Goal: Transaction & Acquisition: Book appointment/travel/reservation

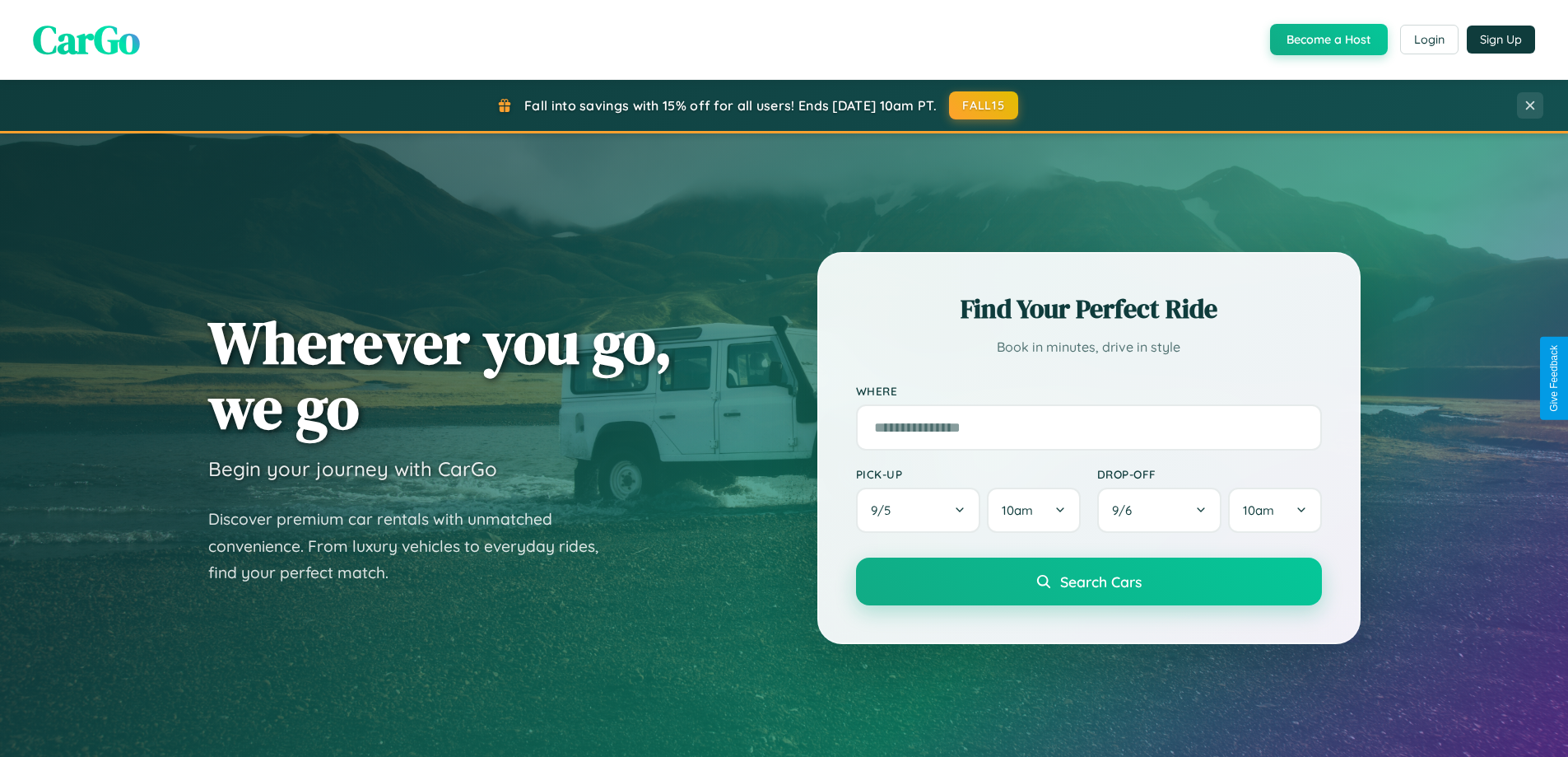
scroll to position [710, 0]
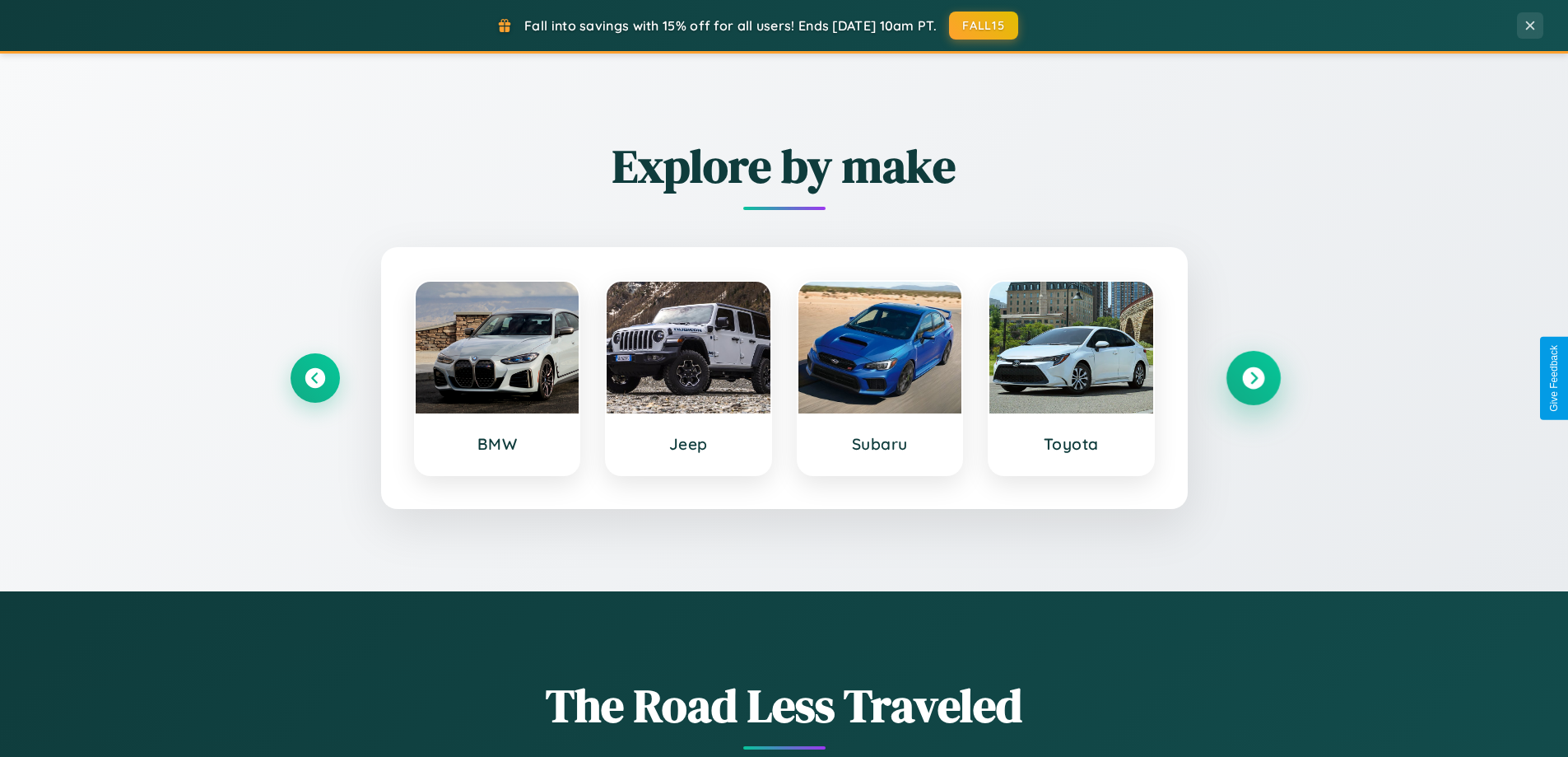
click at [1253, 378] on icon at bounding box center [1253, 378] width 22 height 22
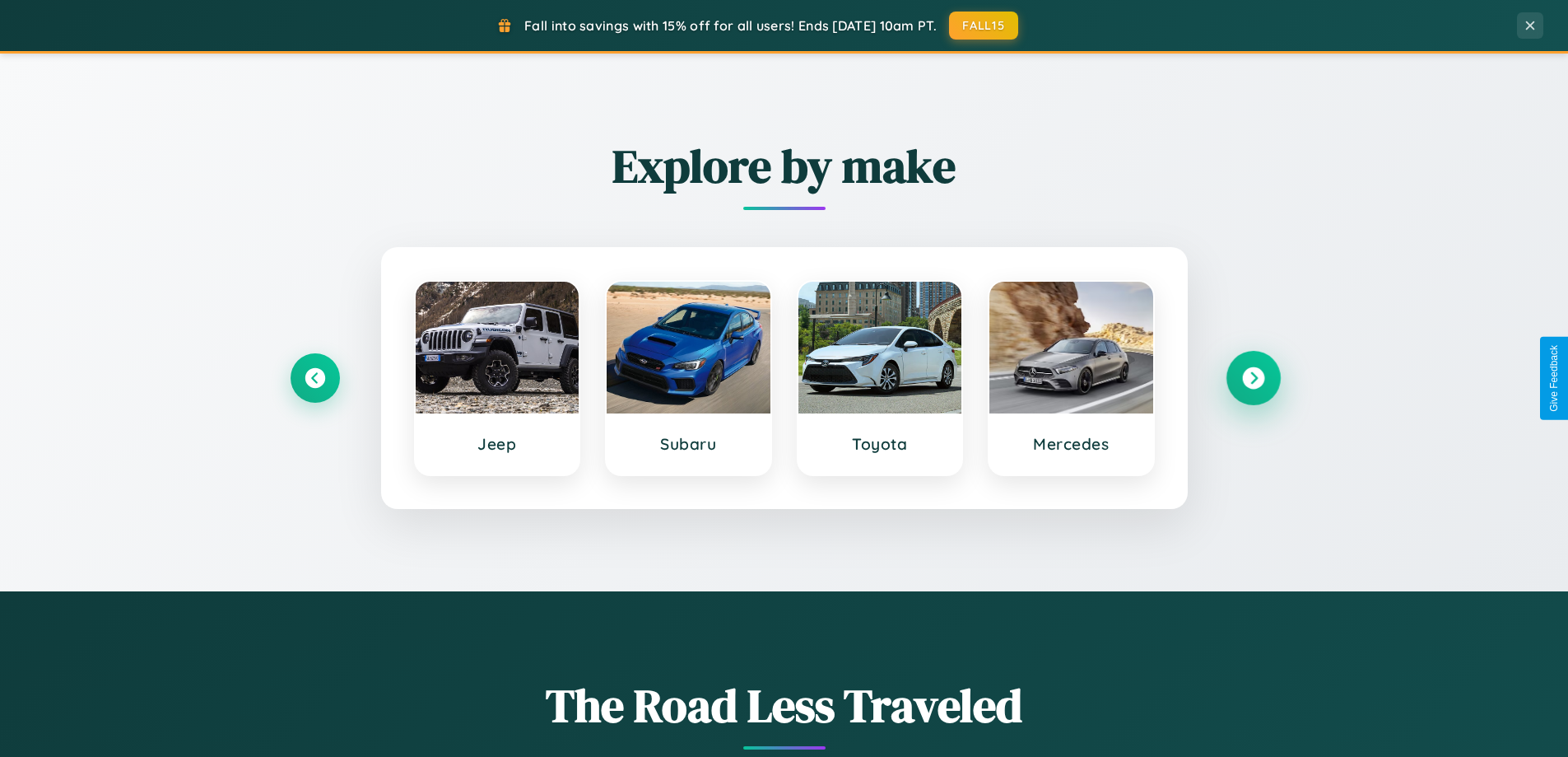
click at [1253, 378] on icon at bounding box center [1253, 378] width 22 height 22
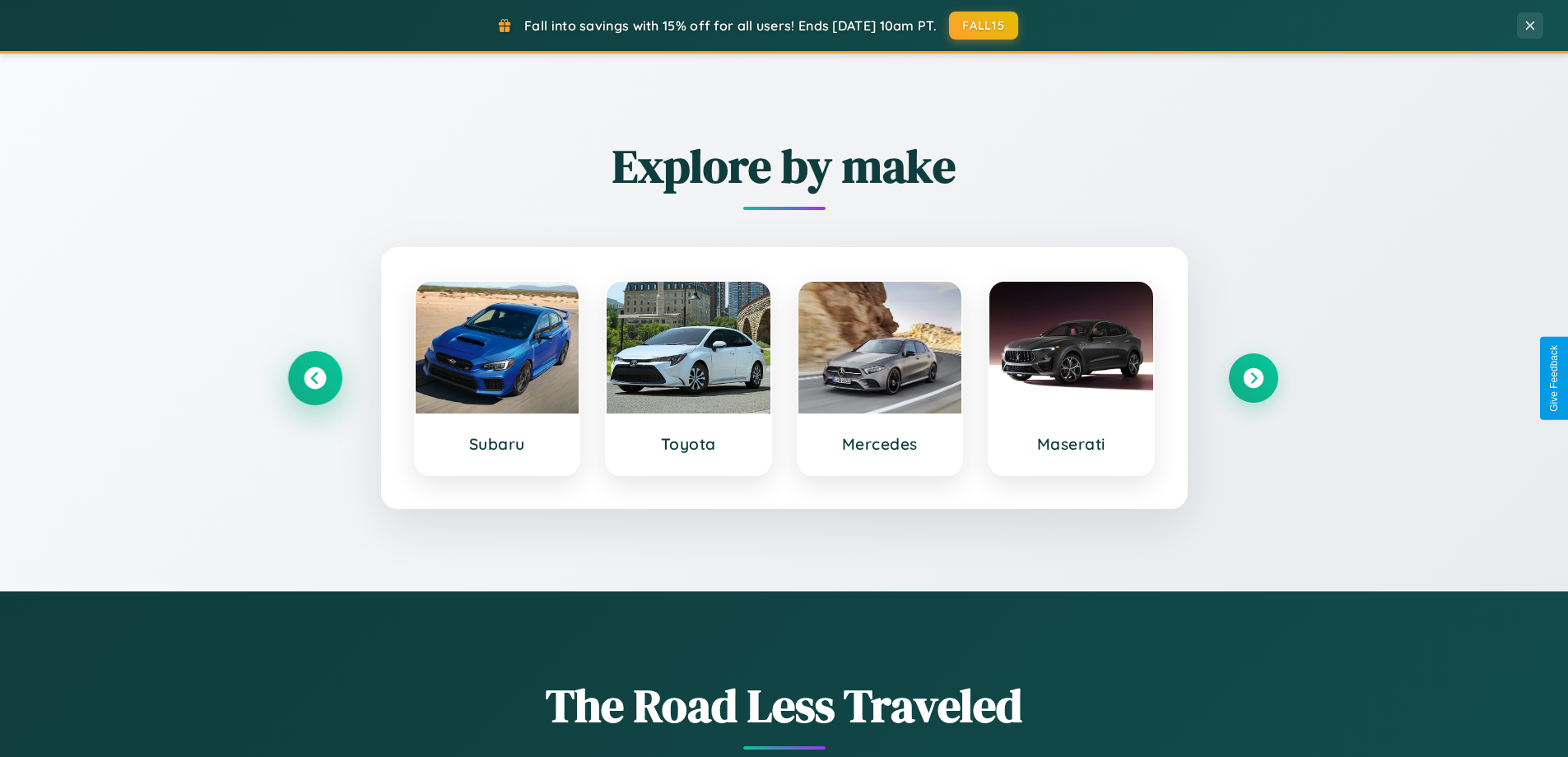
click at [315, 378] on icon at bounding box center [315, 378] width 22 height 22
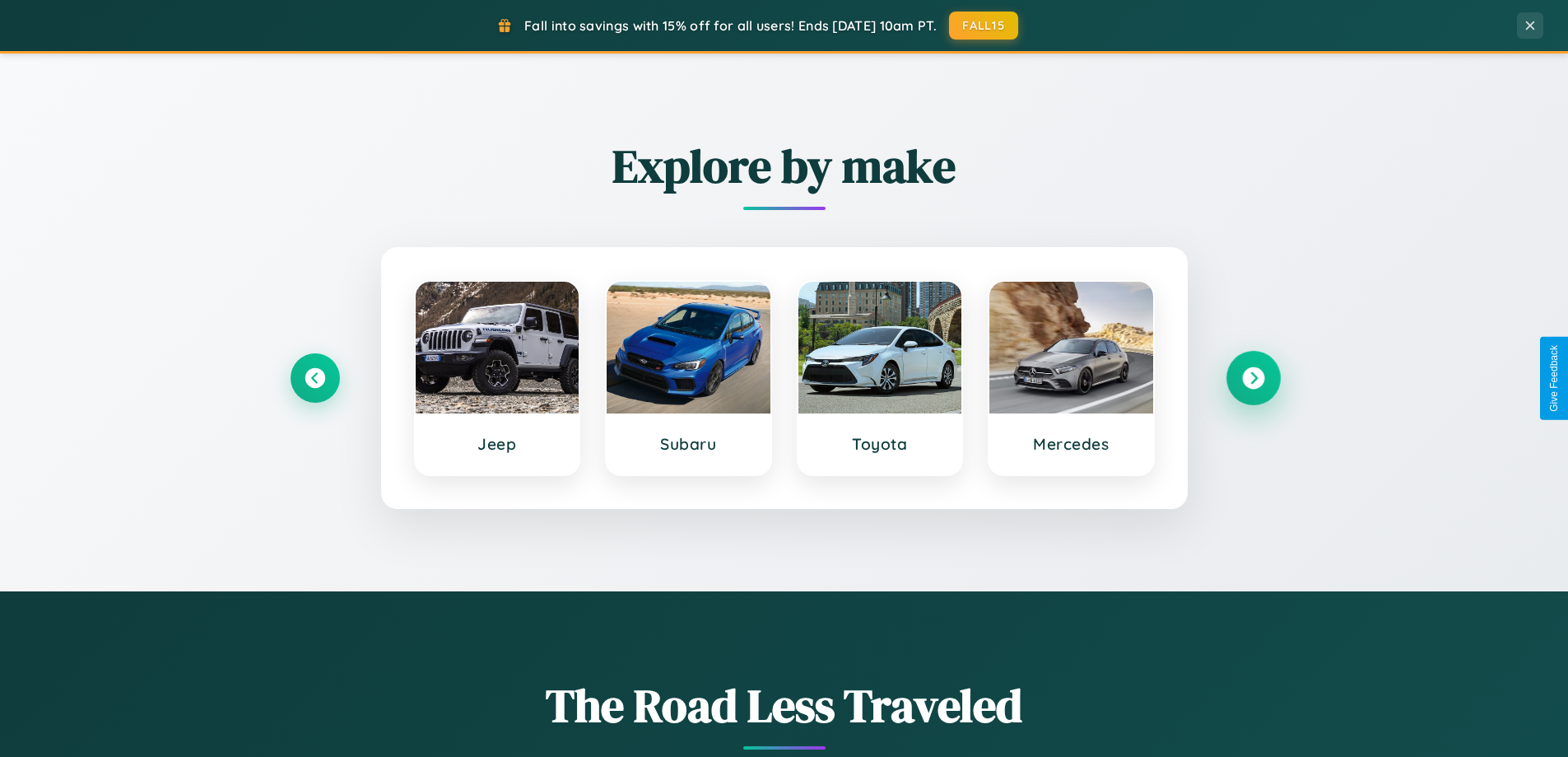
click at [1253, 378] on icon at bounding box center [1253, 378] width 22 height 22
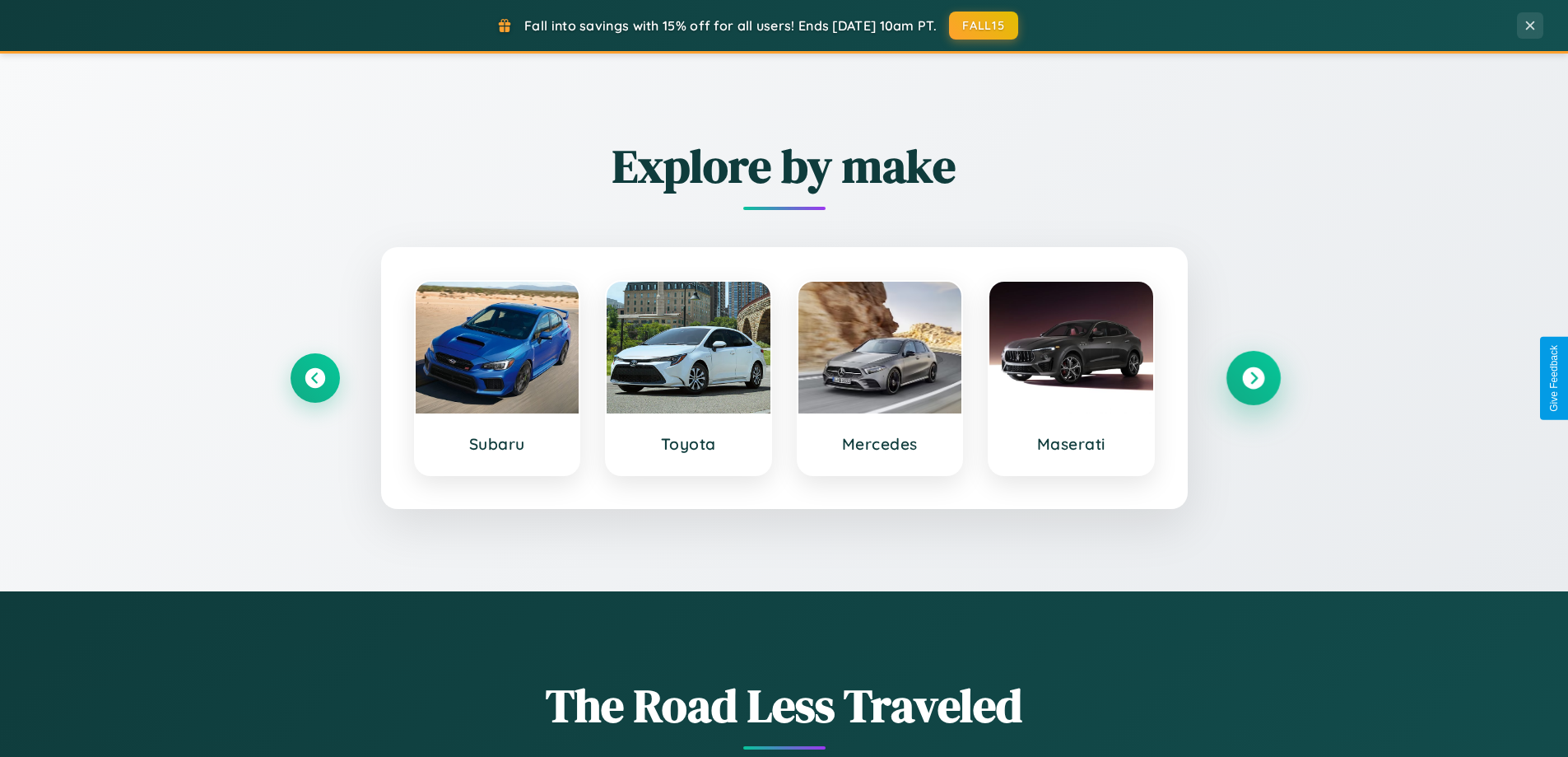
click at [1253, 378] on icon at bounding box center [1253, 378] width 22 height 22
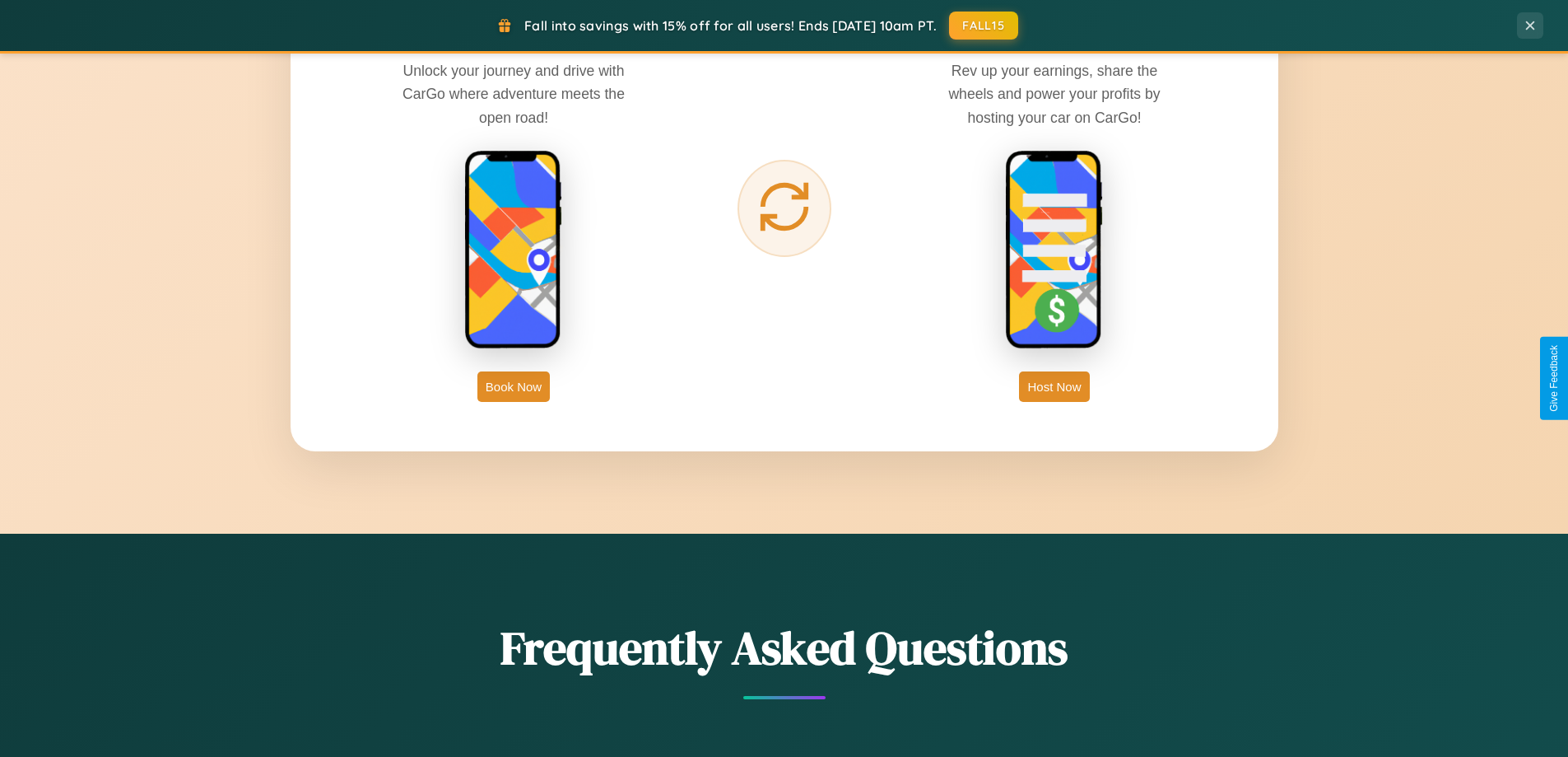
scroll to position [2647, 0]
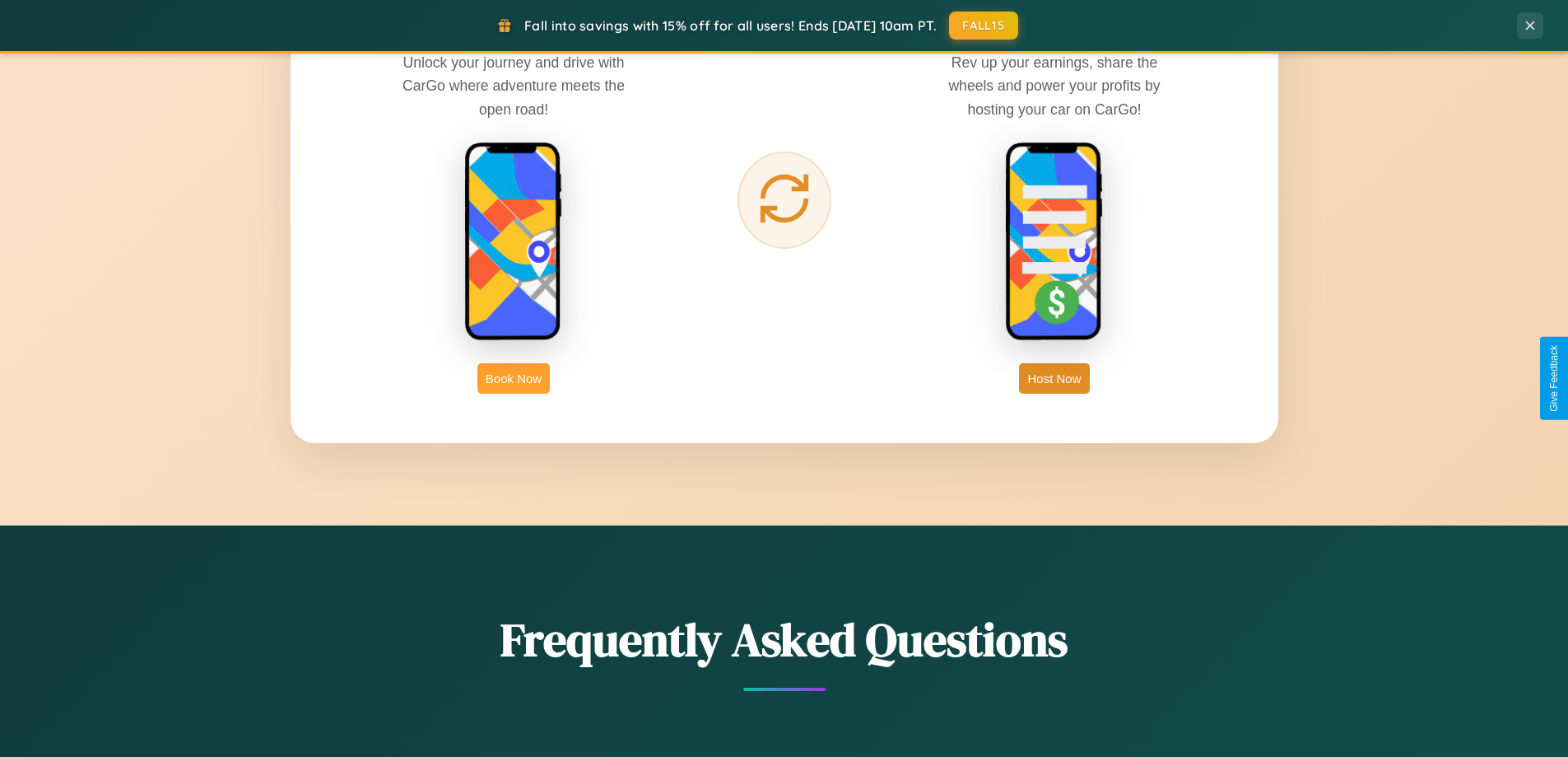
click at [514, 378] on button "Book Now" at bounding box center [514, 378] width 73 height 30
